Goal: Entertainment & Leisure: Consume media (video, audio)

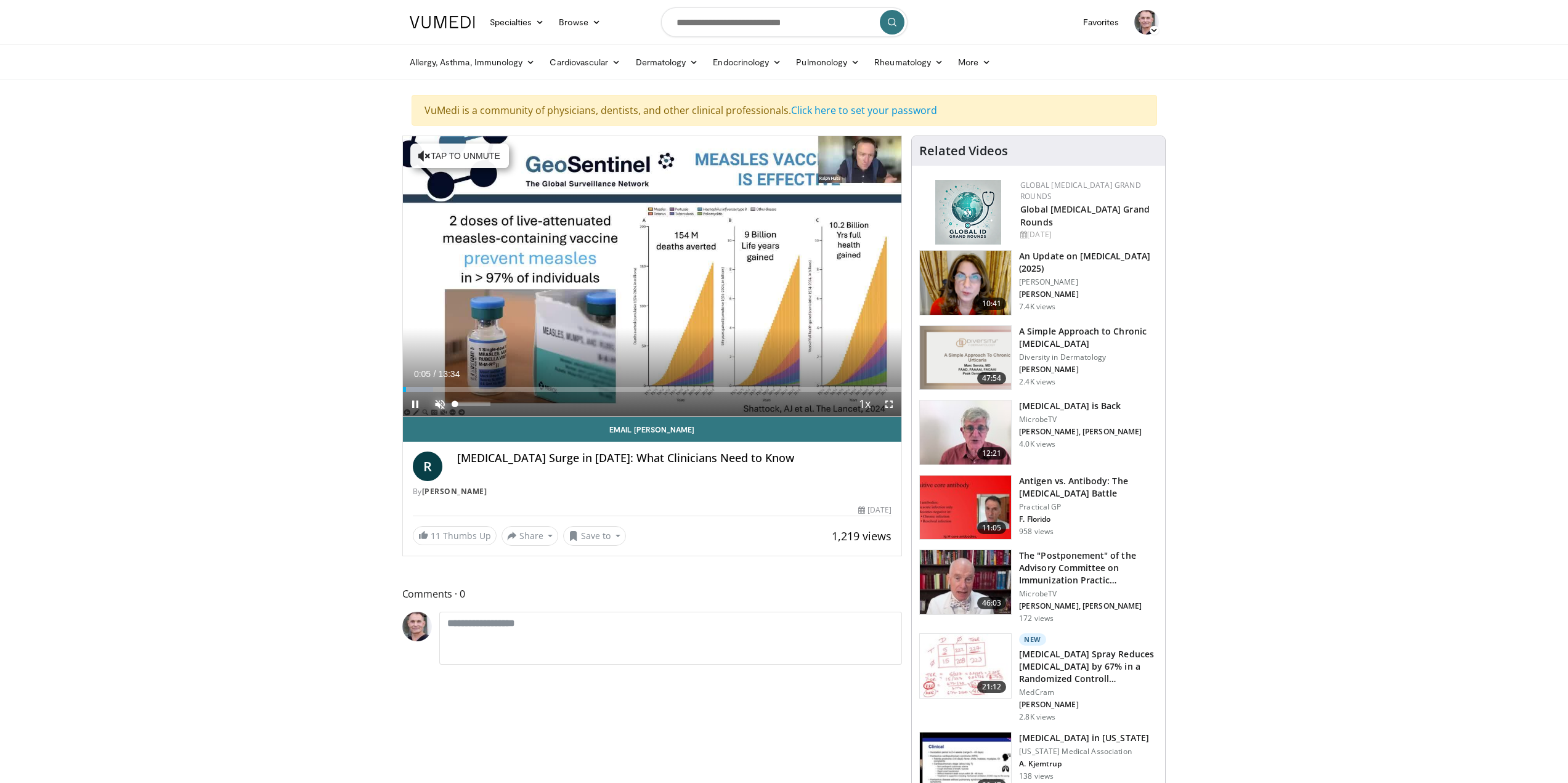
click at [439, 405] on span "Video Player" at bounding box center [440, 404] width 24 height 24
click at [439, 388] on div "Progress Bar" at bounding box center [439, 389] width 1 height 5
click at [538, 388] on div "Progress Bar" at bounding box center [538, 389] width 1 height 5
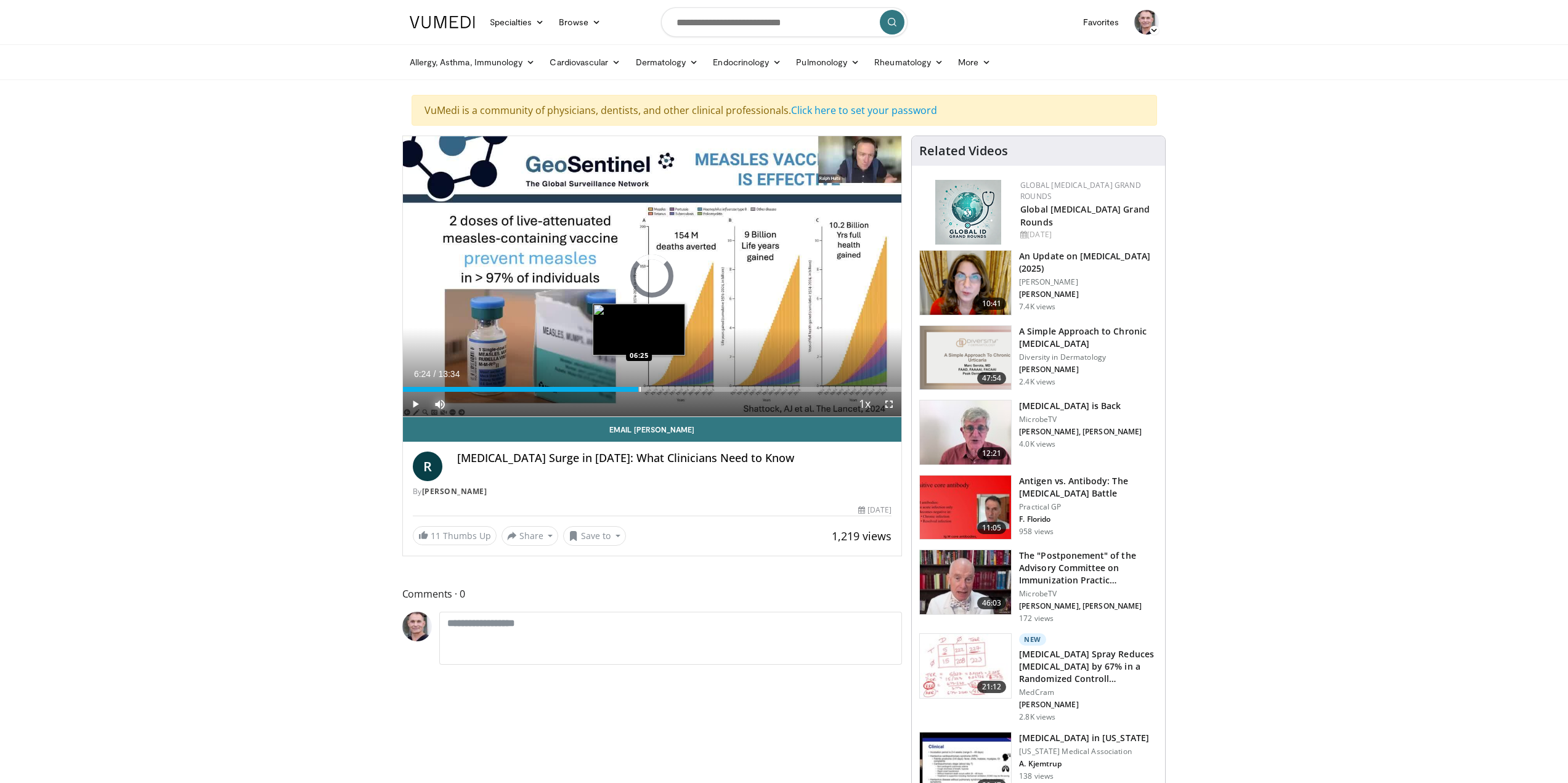
click at [640, 389] on div "Progress Bar" at bounding box center [640, 389] width 1 height 5
click at [724, 390] on div "Progress Bar" at bounding box center [724, 389] width 1 height 5
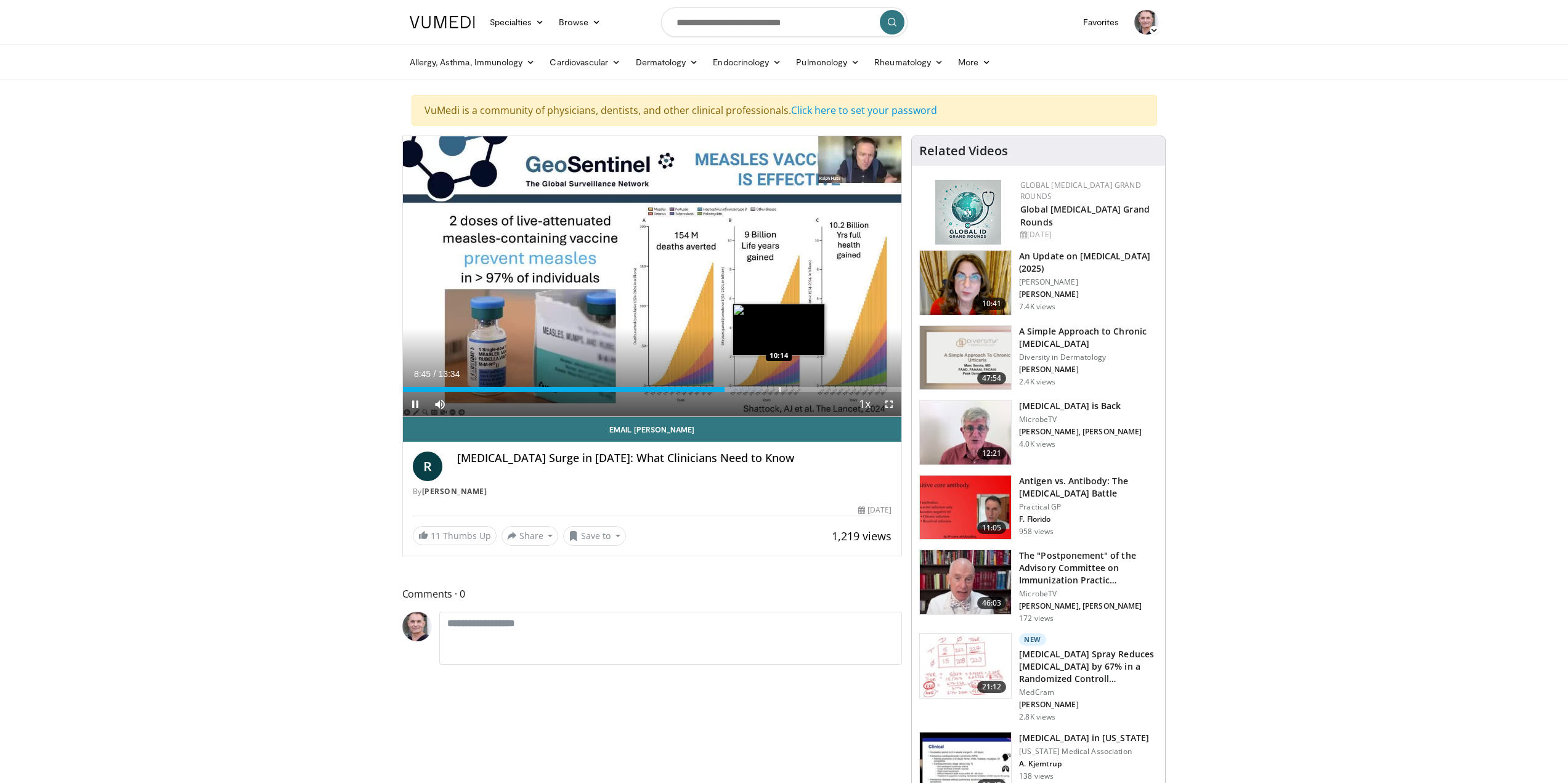
click at [779, 386] on div "10 seconds Tap to unmute" at bounding box center [652, 276] width 499 height 280
click at [849, 390] on div "Progress Bar" at bounding box center [849, 389] width 1 height 5
